Goal: Task Accomplishment & Management: Manage account settings

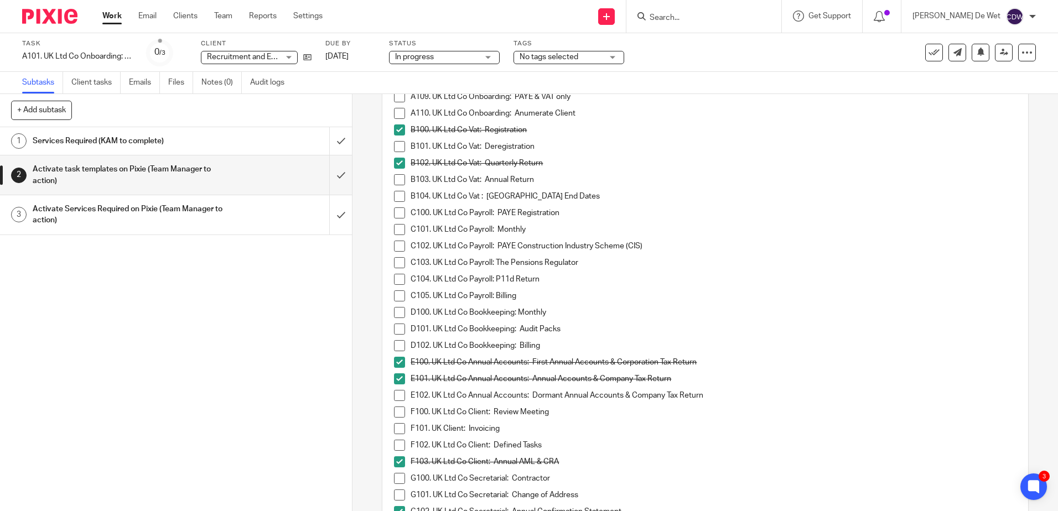
scroll to position [449, 0]
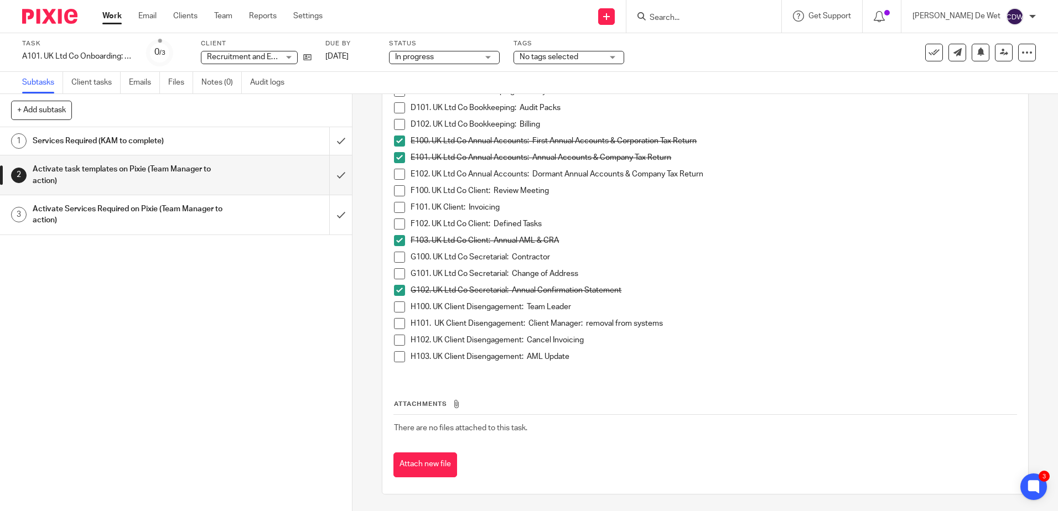
click at [245, 217] on div "Activate Services Required on Pixie (Team Manager to action)" at bounding box center [176, 215] width 286 height 28
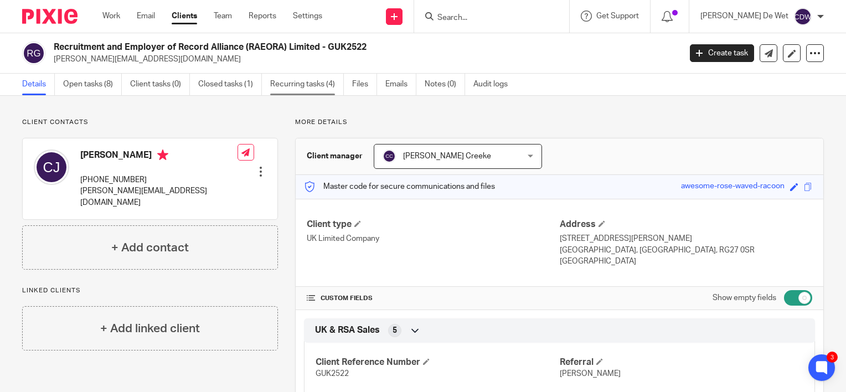
click at [301, 89] on link "Recurring tasks (4)" at bounding box center [307, 85] width 74 height 22
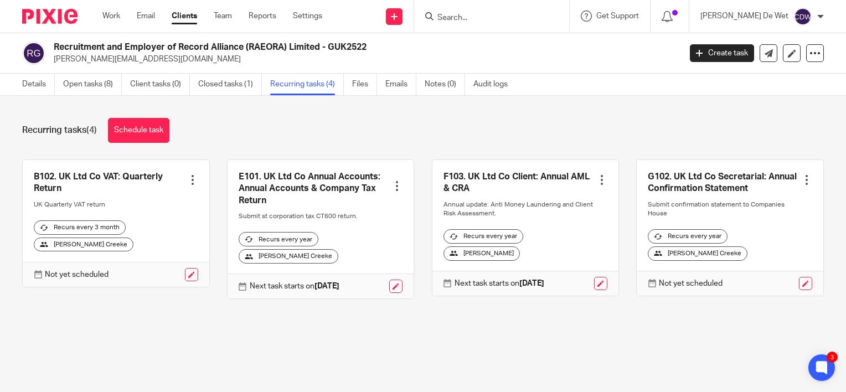
click at [801, 182] on div at bounding box center [806, 179] width 11 height 11
click at [746, 354] on main "Recruitment and Employer of Record Alliance (RAEORA) Limited - GUK2522 chris@ke…" at bounding box center [423, 196] width 846 height 392
click at [731, 235] on link at bounding box center [729, 228] width 187 height 136
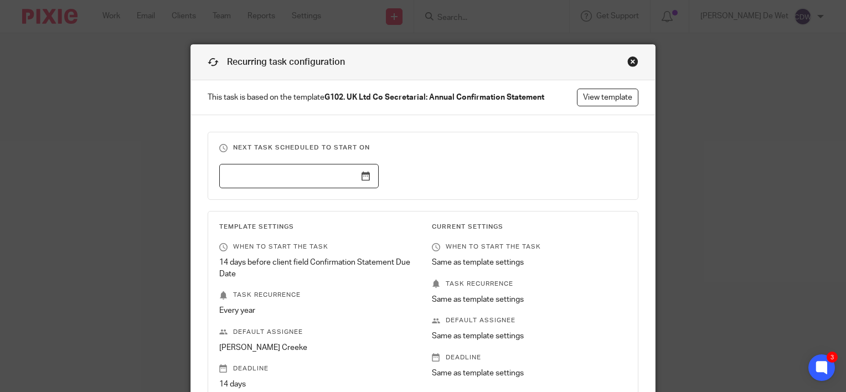
click at [630, 62] on div "Close this dialog window" at bounding box center [632, 61] width 11 height 11
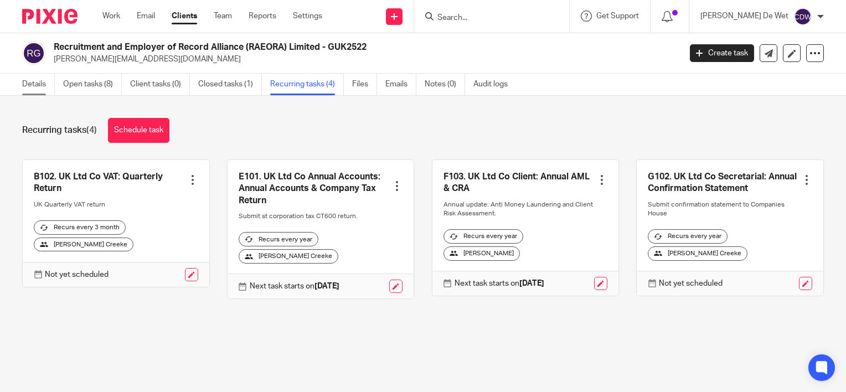
click at [29, 84] on link "Details" at bounding box center [38, 85] width 33 height 22
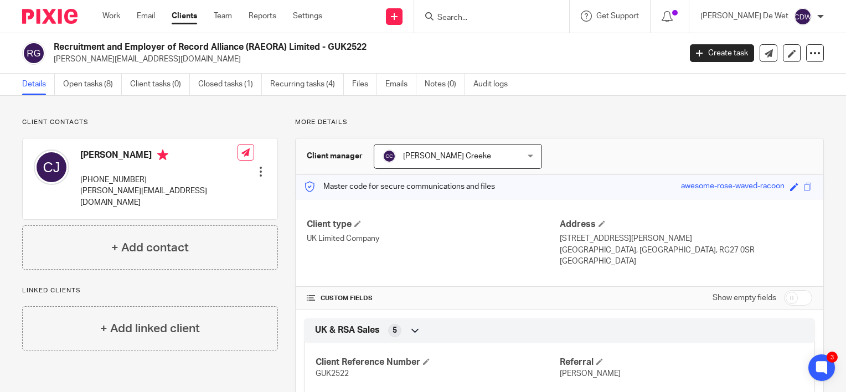
click at [796, 297] on input "checkbox" at bounding box center [798, 297] width 28 height 15
checkbox input "true"
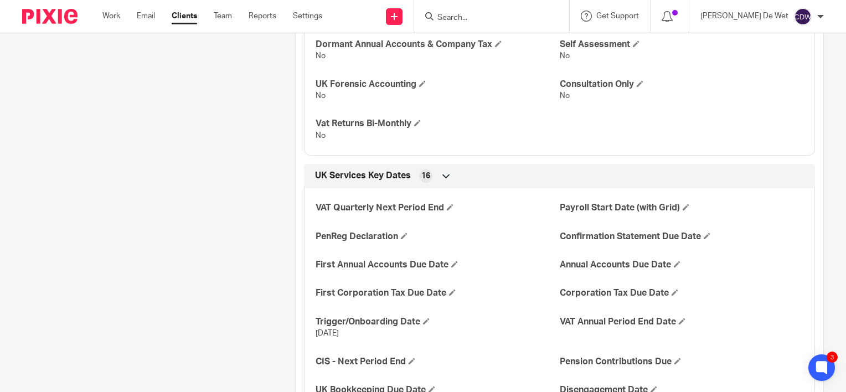
scroll to position [1335, 0]
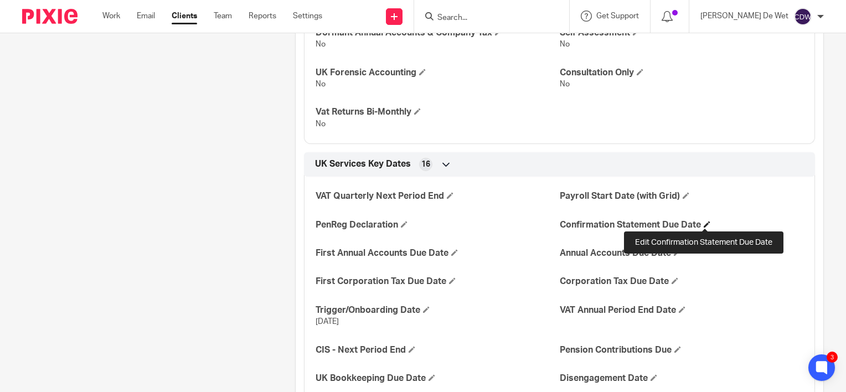
click at [703, 222] on span at bounding box center [706, 224] width 7 height 7
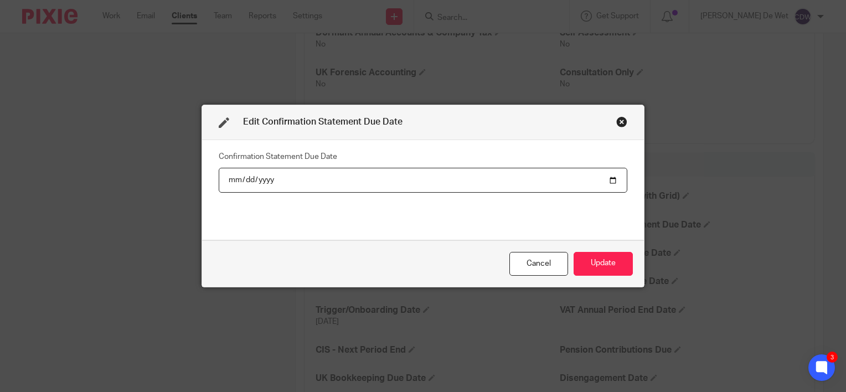
click at [252, 177] on input "date" at bounding box center [423, 180] width 408 height 25
type input "2026-06-26"
click at [589, 266] on button "Update" at bounding box center [602, 264] width 59 height 24
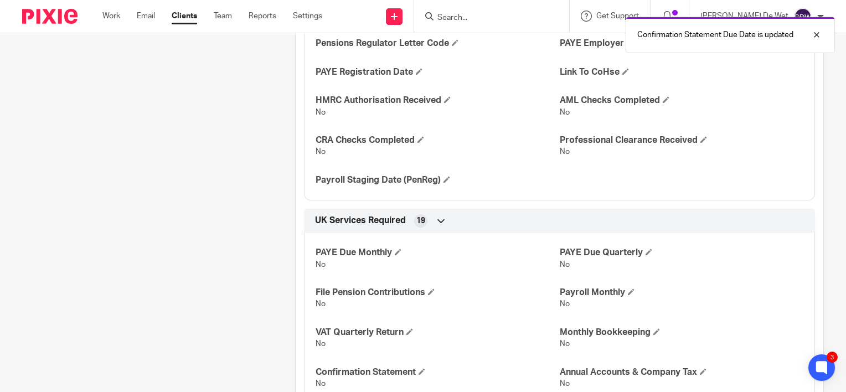
scroll to position [0, 0]
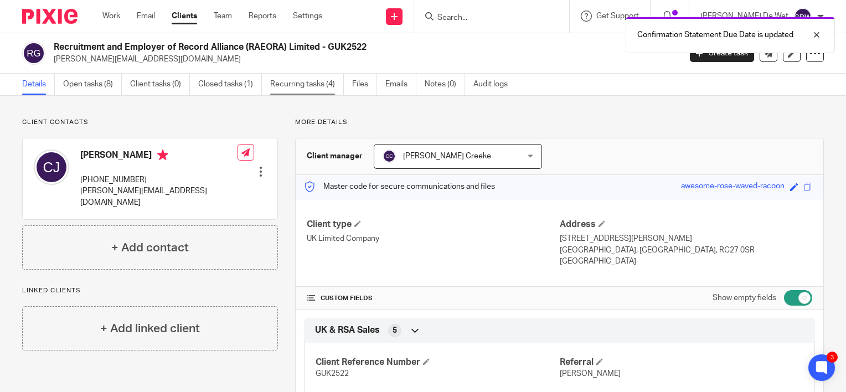
click at [297, 86] on link "Recurring tasks (4)" at bounding box center [307, 85] width 74 height 22
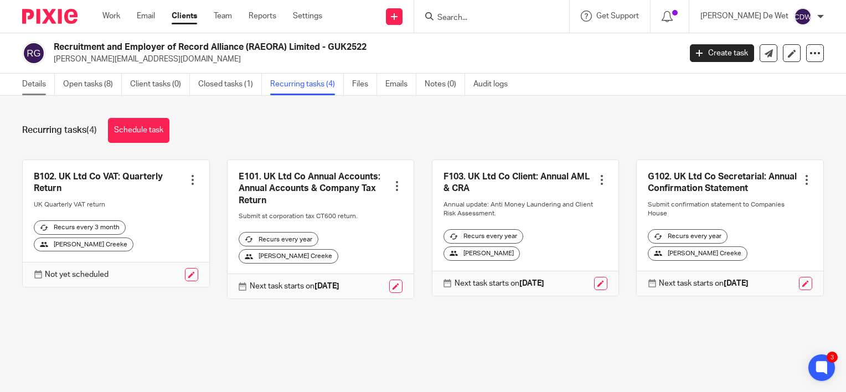
click at [22, 91] on link "Details" at bounding box center [38, 85] width 33 height 22
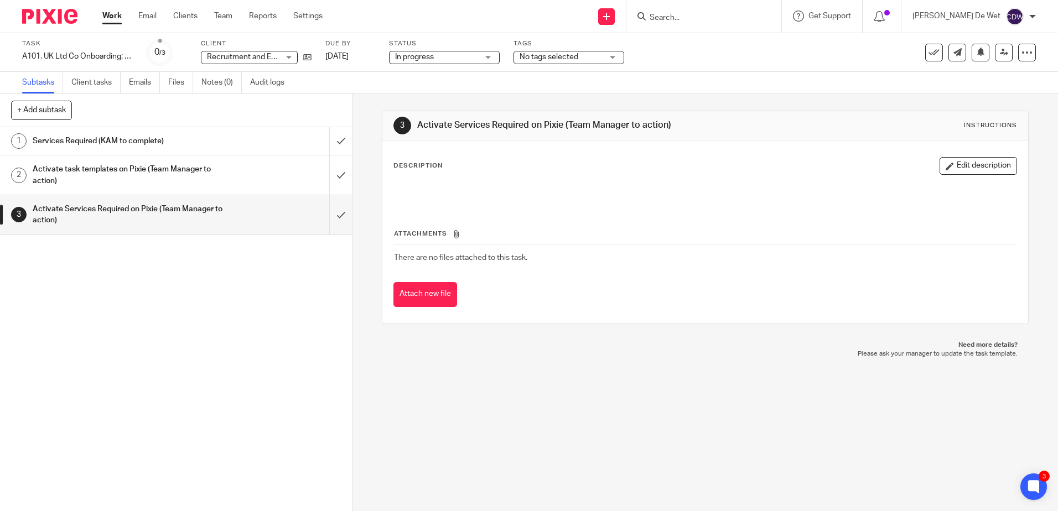
click at [260, 146] on div "Services Required (KAM to complete)" at bounding box center [176, 141] width 286 height 17
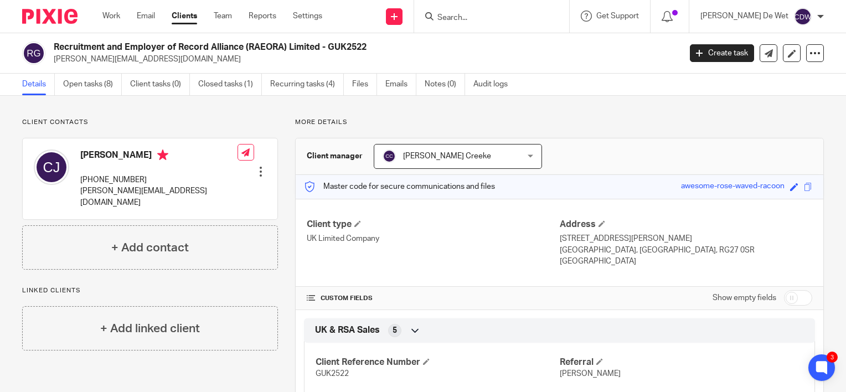
scroll to position [111, 0]
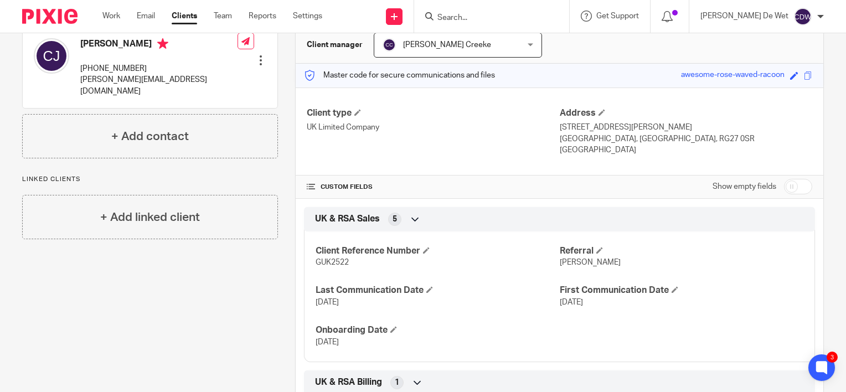
click at [796, 190] on input "checkbox" at bounding box center [798, 186] width 28 height 15
checkbox input "true"
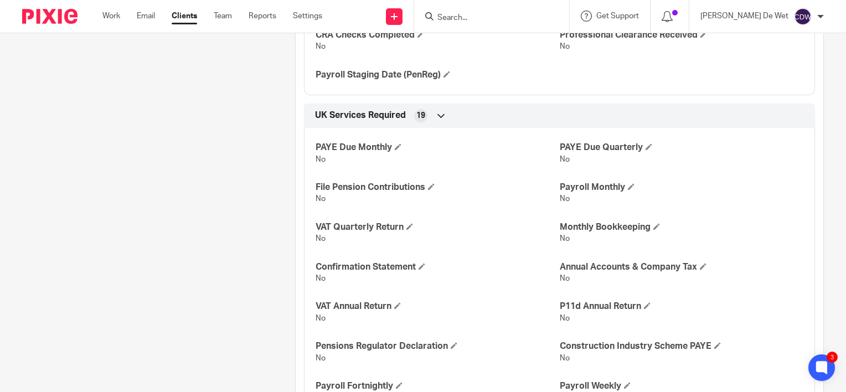
scroll to position [986, 0]
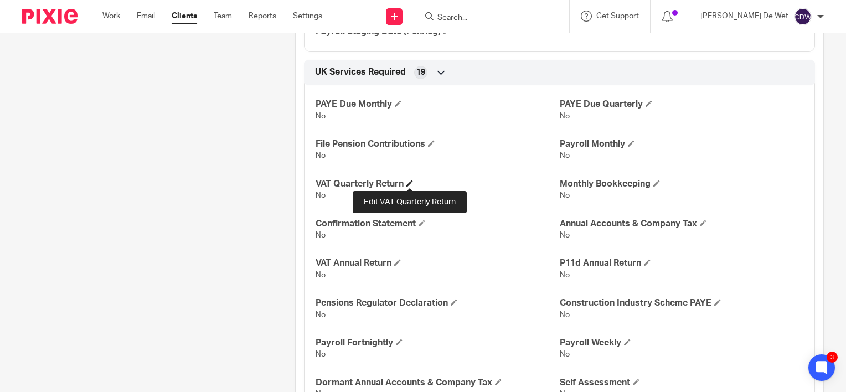
click at [409, 182] on span at bounding box center [409, 183] width 7 height 7
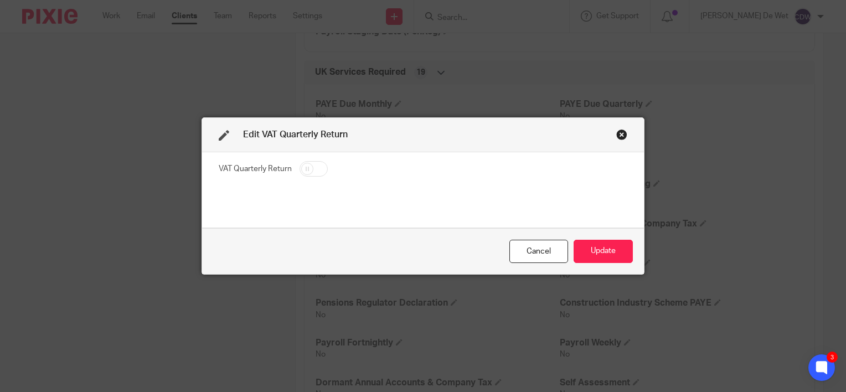
click at [315, 174] on input "checkbox" at bounding box center [313, 168] width 28 height 15
checkbox input "true"
click at [591, 253] on button "Update" at bounding box center [602, 252] width 59 height 24
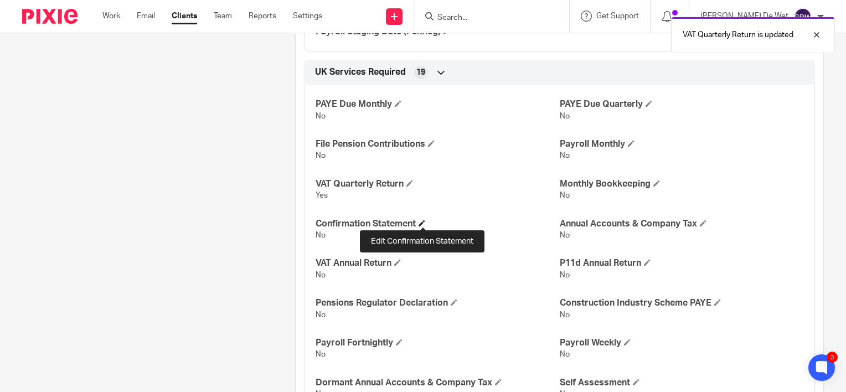
click at [421, 222] on span at bounding box center [421, 223] width 7 height 7
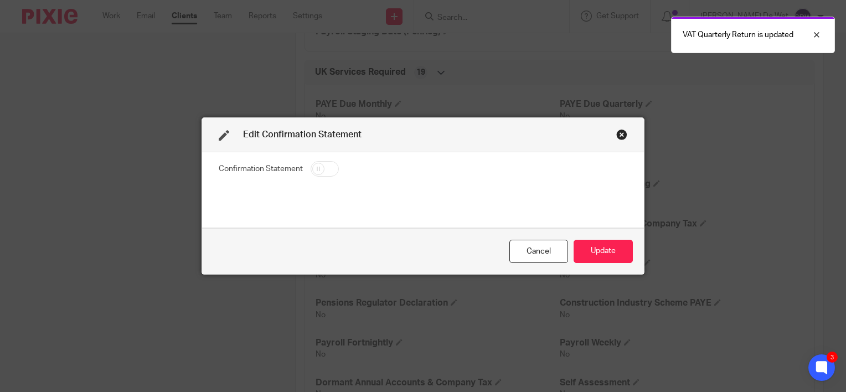
click at [321, 170] on input "checkbox" at bounding box center [324, 168] width 28 height 15
checkbox input "true"
click at [595, 255] on button "Update" at bounding box center [602, 252] width 59 height 24
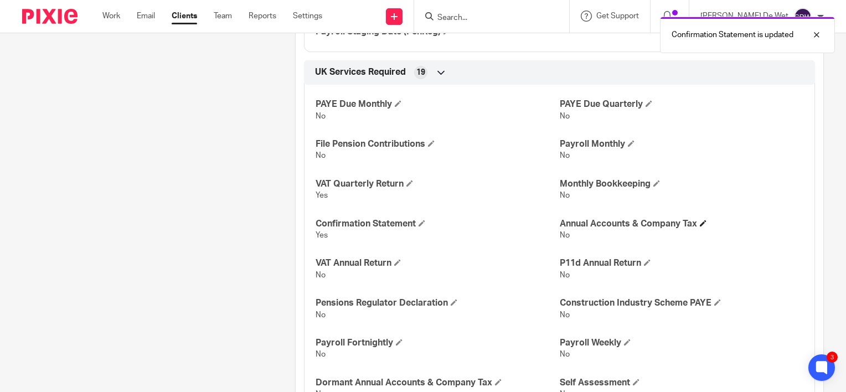
drag, startPoint x: 723, startPoint y: 235, endPoint x: 701, endPoint y: 228, distance: 23.1
click at [701, 228] on div "Annual Accounts & Company Tax No" at bounding box center [682, 229] width 244 height 23
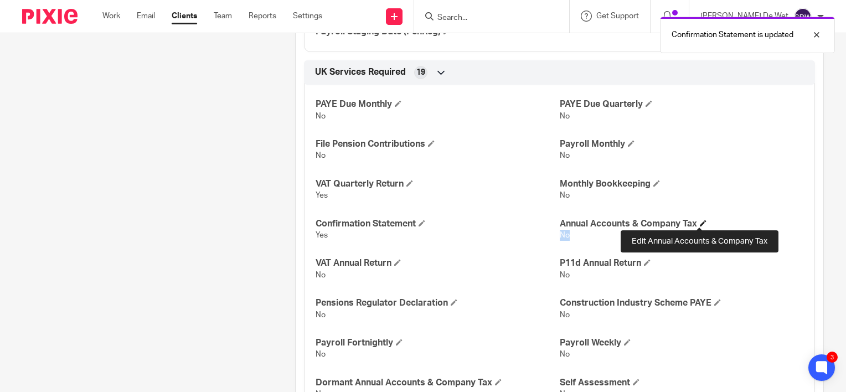
drag, startPoint x: 701, startPoint y: 228, endPoint x: 696, endPoint y: 219, distance: 10.9
click at [696, 219] on h4 "Annual Accounts & Company Tax" at bounding box center [682, 224] width 244 height 12
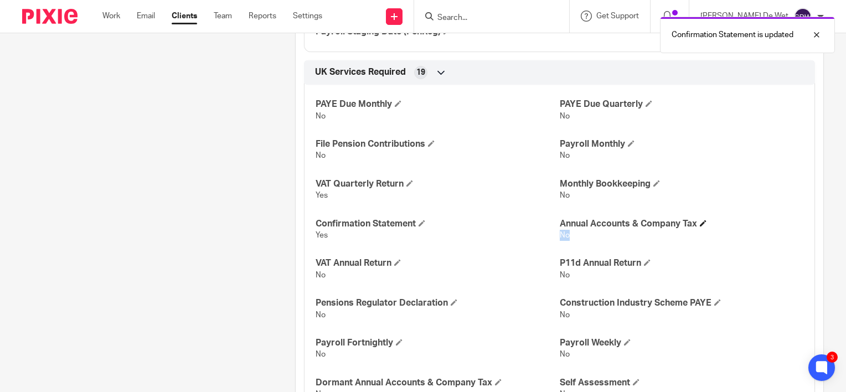
click at [700, 221] on span at bounding box center [703, 223] width 7 height 7
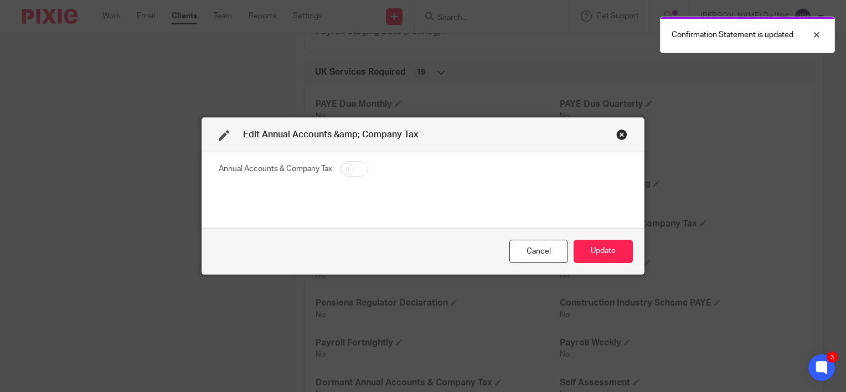
click at [355, 168] on input "checkbox" at bounding box center [354, 168] width 28 height 15
checkbox input "true"
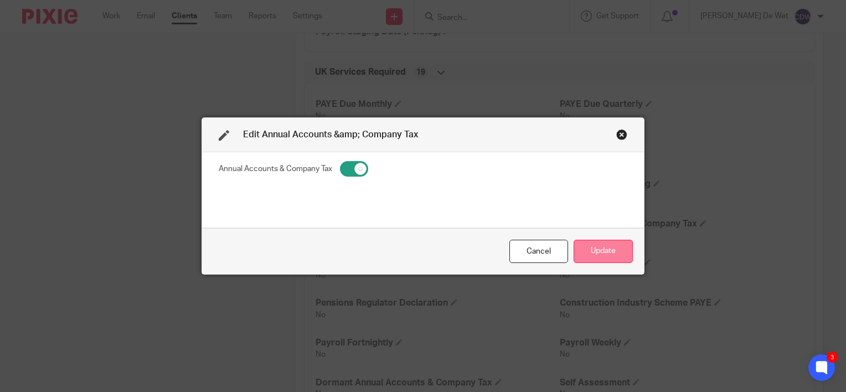
click at [608, 255] on button "Update" at bounding box center [602, 252] width 59 height 24
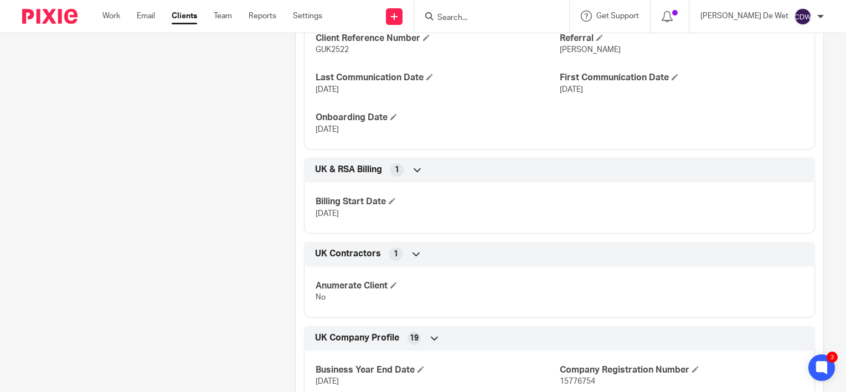
scroll to position [0, 0]
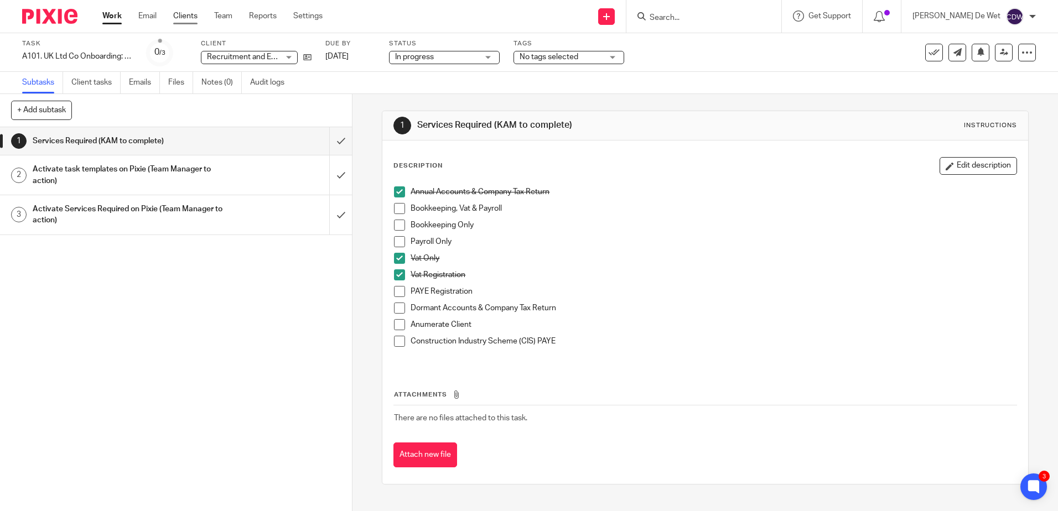
click at [191, 17] on link "Clients" at bounding box center [185, 16] width 24 height 11
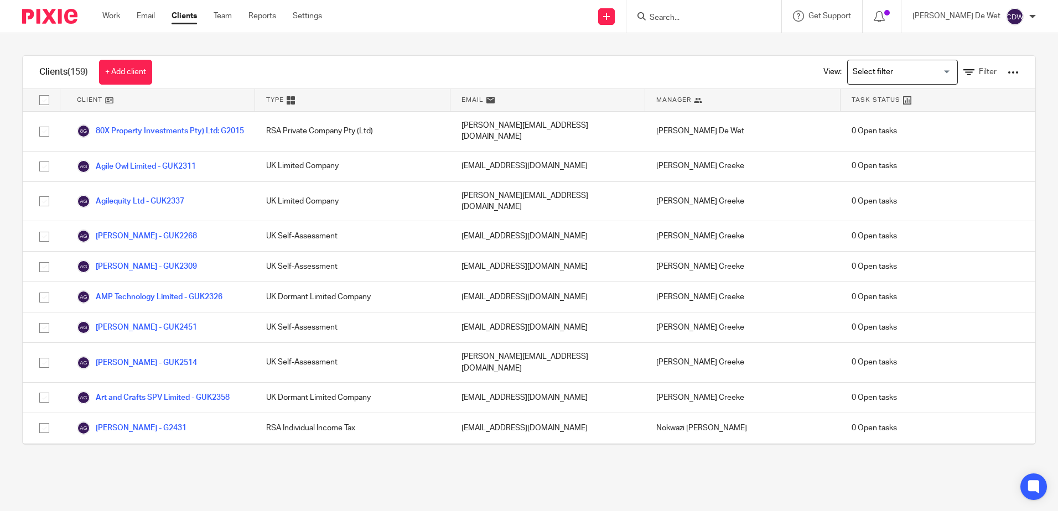
click at [698, 13] on input "Search" at bounding box center [699, 18] width 100 height 10
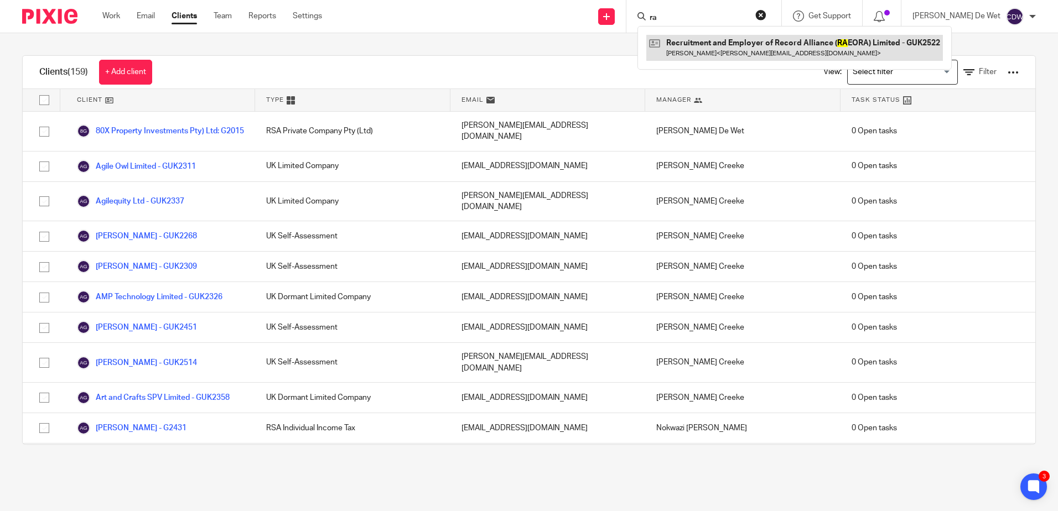
type input "ra"
click at [757, 52] on link at bounding box center [794, 47] width 297 height 25
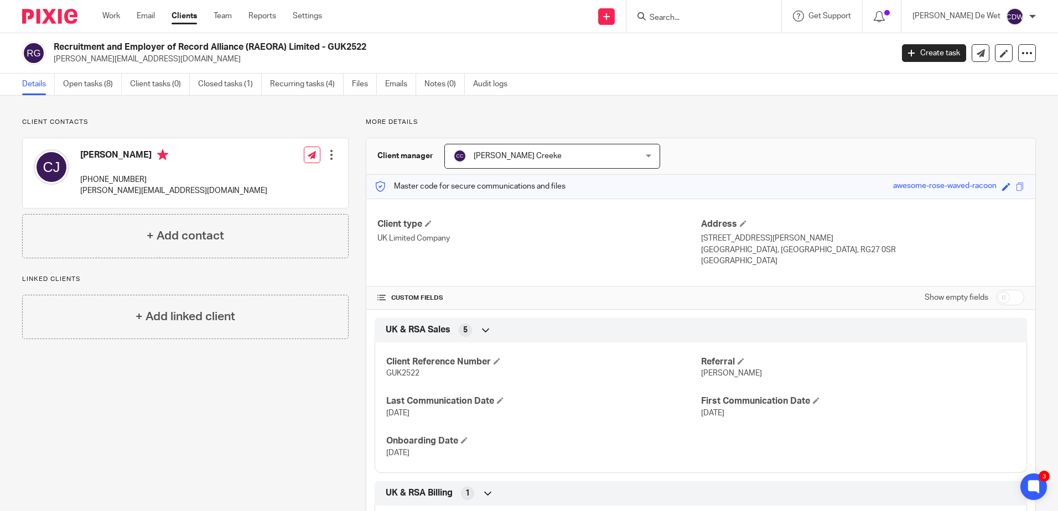
drag, startPoint x: 56, startPoint y: 44, endPoint x: 379, endPoint y: 36, distance: 323.3
click at [379, 36] on div "Recruitment and Employer of Record Alliance (RAEORA) Limited - GUK2522 [PERSON_…" at bounding box center [529, 53] width 1058 height 40
drag, startPoint x: 379, startPoint y: 36, endPoint x: 351, endPoint y: 46, distance: 29.6
click at [351, 46] on h2 "Recruitment and Employer of Record Alliance (RAEORA) Limited - GUK2522" at bounding box center [386, 48] width 665 height 12
drag, startPoint x: 55, startPoint y: 44, endPoint x: 326, endPoint y: 44, distance: 270.6
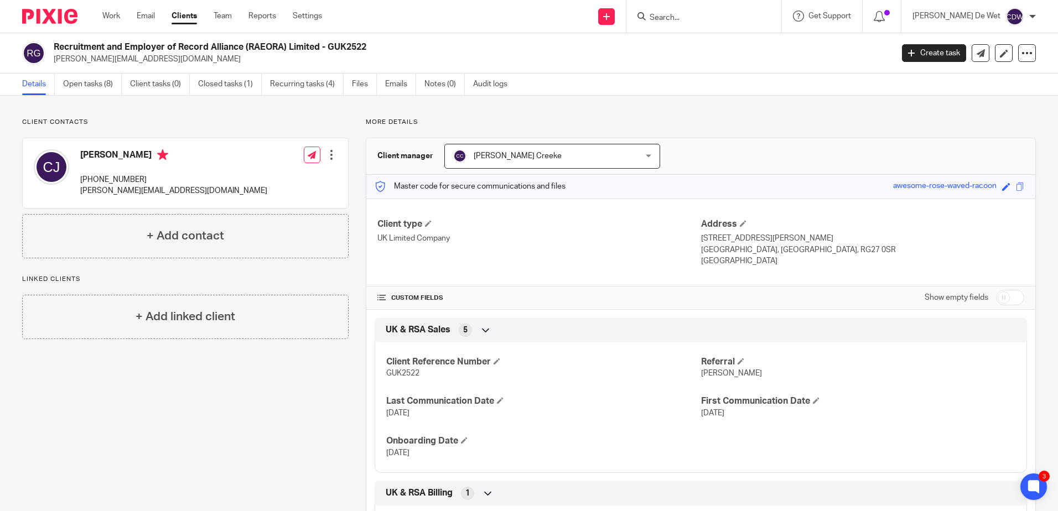
click at [326, 44] on h2 "Recruitment and Employer of Record Alliance (RAEORA) Limited - GUK2522" at bounding box center [386, 48] width 665 height 12
drag, startPoint x: 326, startPoint y: 44, endPoint x: 284, endPoint y: 48, distance: 42.2
copy h2 "Recruitment and Employer of Record Alliance (RAEORA) Limited -"
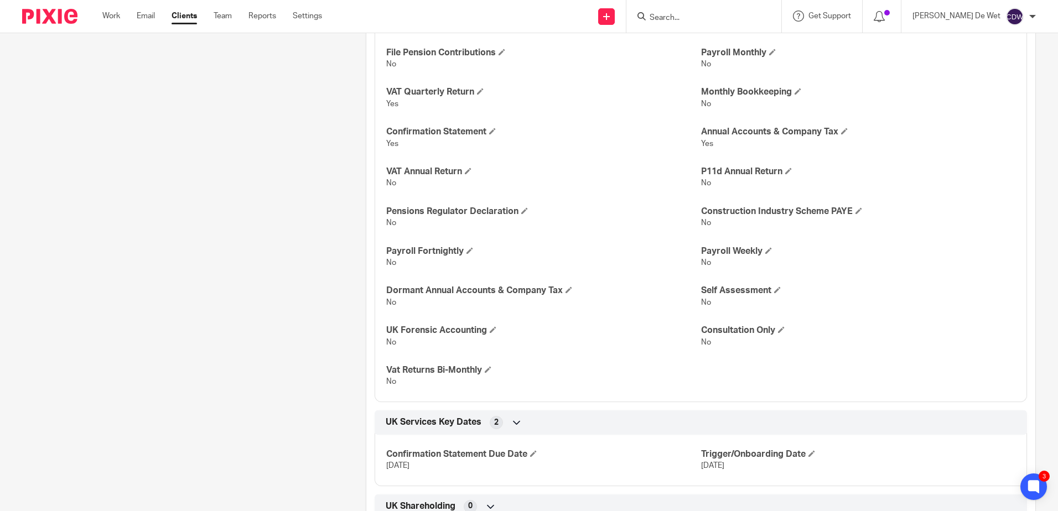
scroll to position [863, 0]
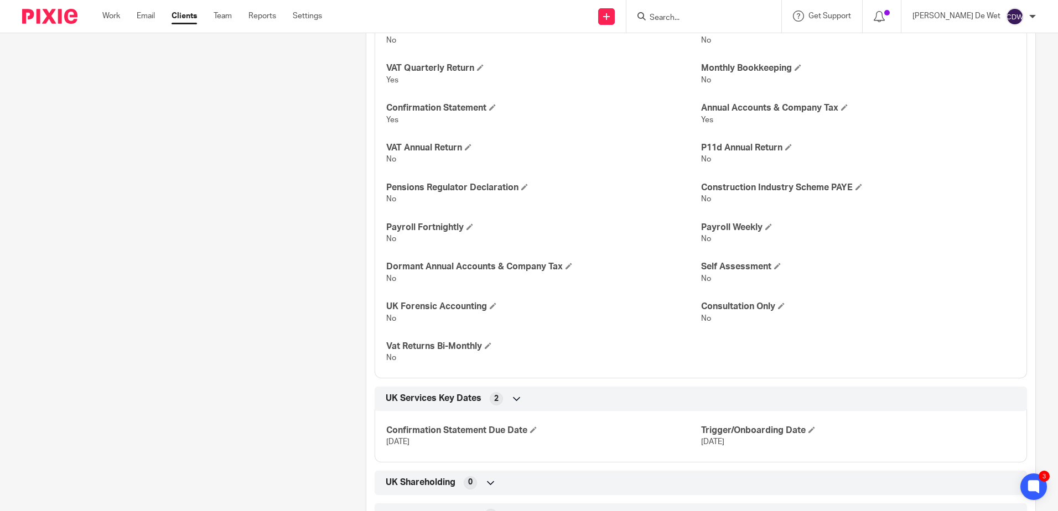
drag, startPoint x: 1019, startPoint y: 381, endPoint x: 997, endPoint y: 383, distance: 22.2
click at [998, 382] on div "Client type UK Limited Company Address 162 Rockbourne Road, Sherfield-On-Loddon…" at bounding box center [700, 31] width 669 height 1393
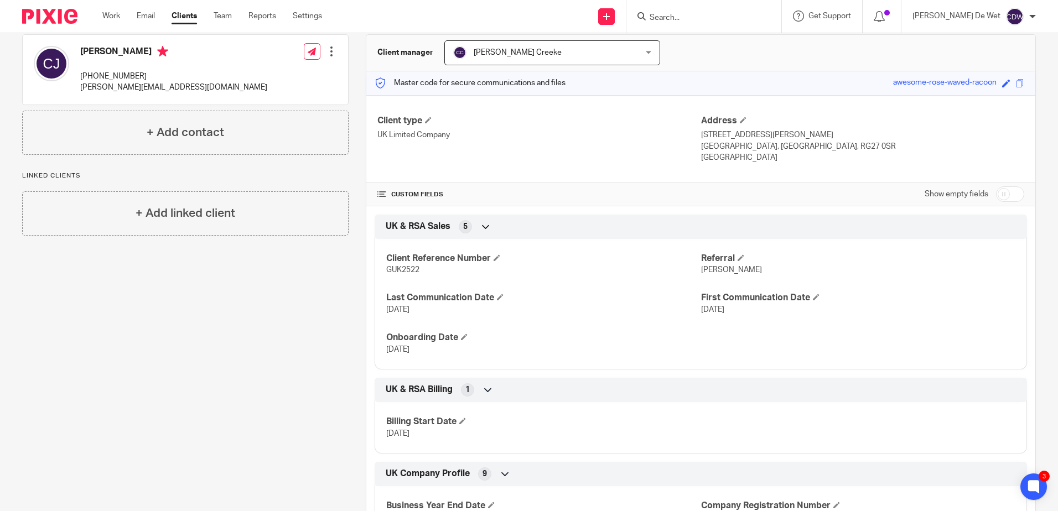
scroll to position [102, 0]
click at [1011, 197] on input "checkbox" at bounding box center [1010, 195] width 28 height 15
checkbox input "true"
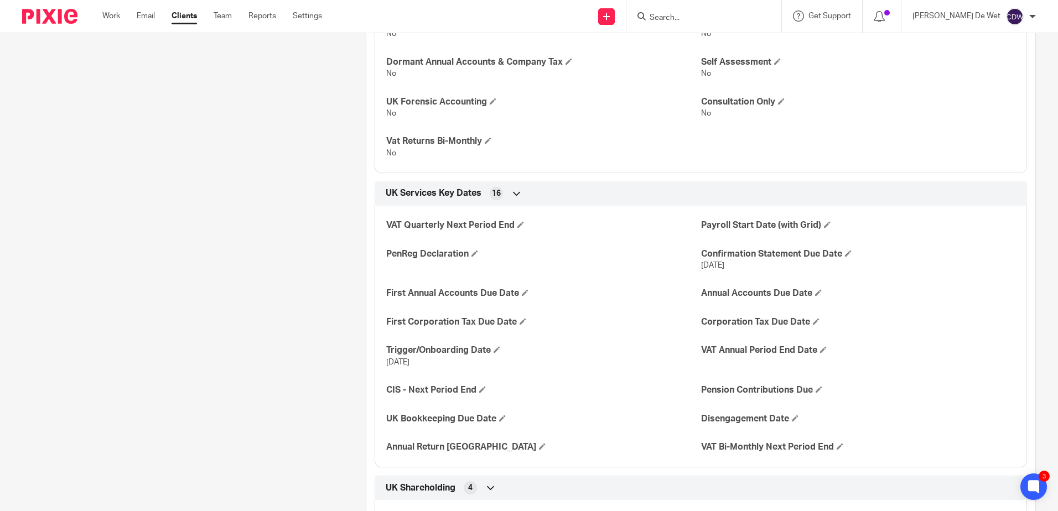
scroll to position [1310, 0]
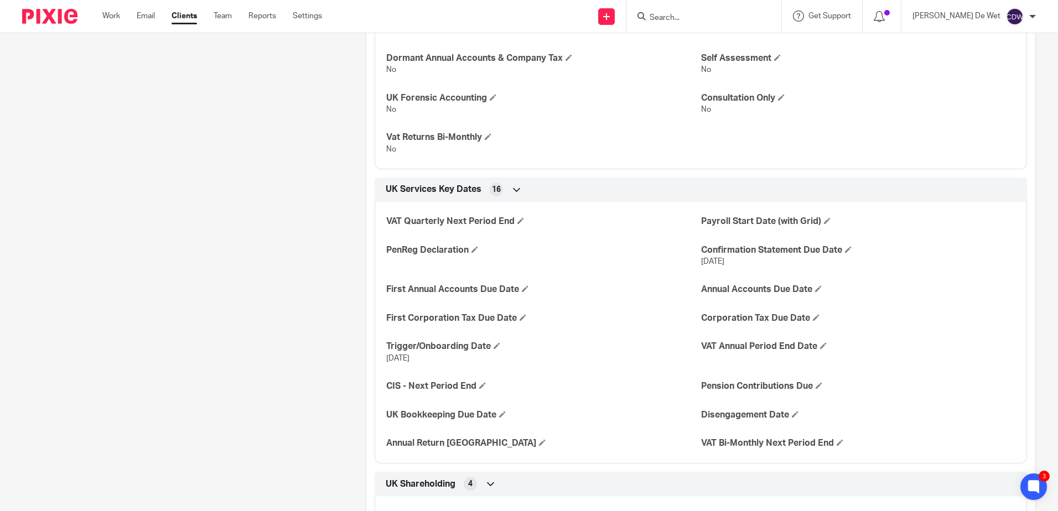
click at [220, 201] on div "Client contacts [PERSON_NAME] [PHONE_NUMBER] [PERSON_NAME][EMAIL_ADDRESS][DOMAI…" at bounding box center [177, 369] width 344 height 3122
click at [114, 15] on link "Work" at bounding box center [111, 16] width 18 height 11
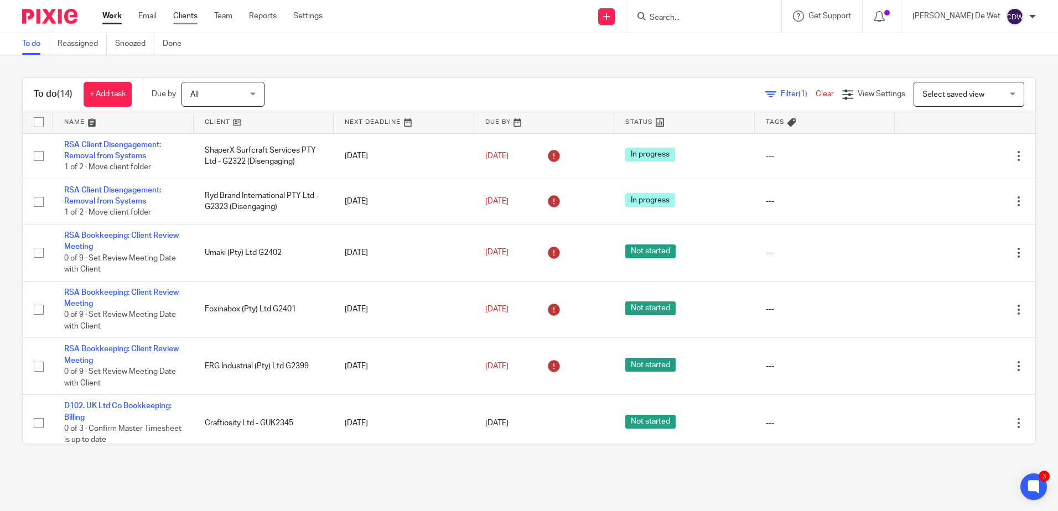
click at [188, 22] on link "Clients" at bounding box center [185, 16] width 24 height 11
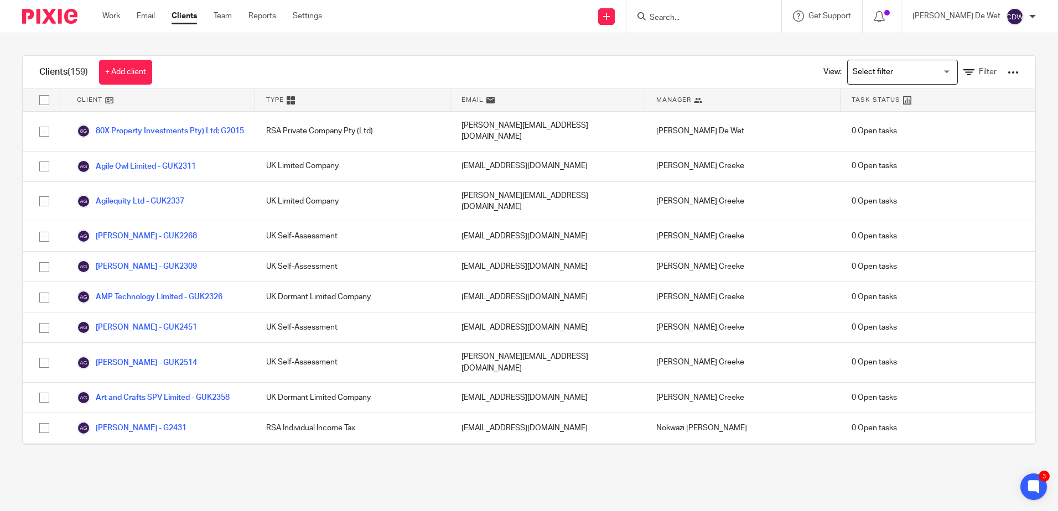
click at [291, 71] on div "Clients (159) + Add client View: Loading... Filter" at bounding box center [529, 72] width 1013 height 33
click at [718, 22] on input "Search" at bounding box center [699, 18] width 100 height 10
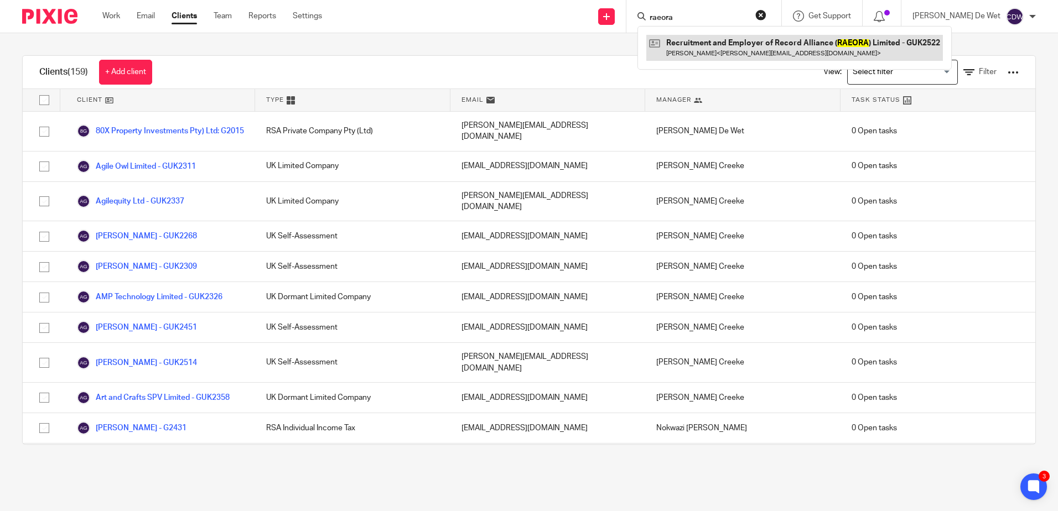
type input "raeora"
click at [764, 52] on link at bounding box center [794, 47] width 297 height 25
